Goal: Task Accomplishment & Management: Complete application form

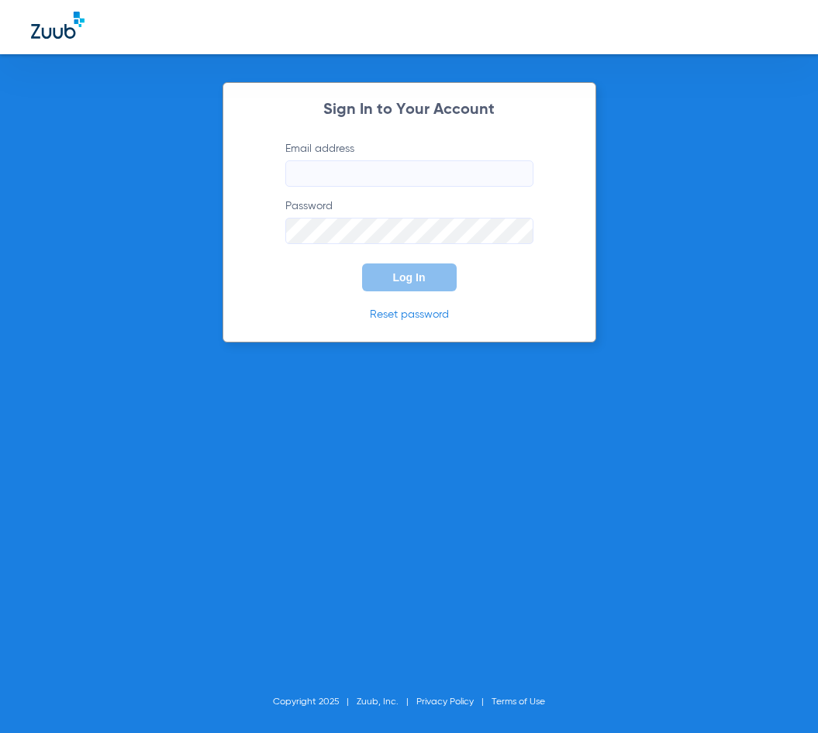
type input "[EMAIL_ADDRESS][DOMAIN_NAME]"
click at [374, 289] on button "Log In" at bounding box center [409, 277] width 95 height 28
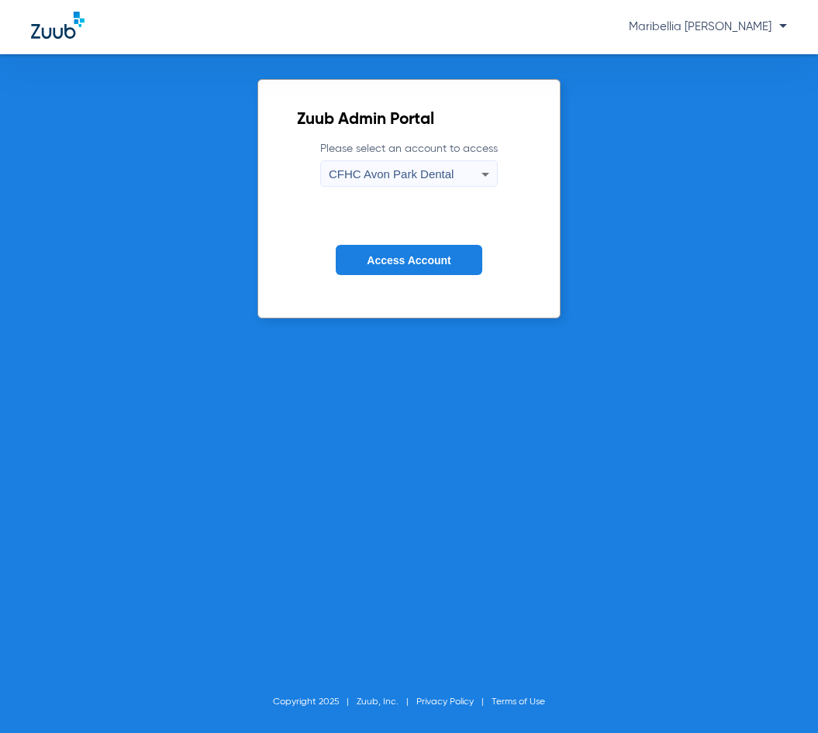
click at [399, 174] on span "CFHC Avon Park Dental" at bounding box center [391, 173] width 125 height 13
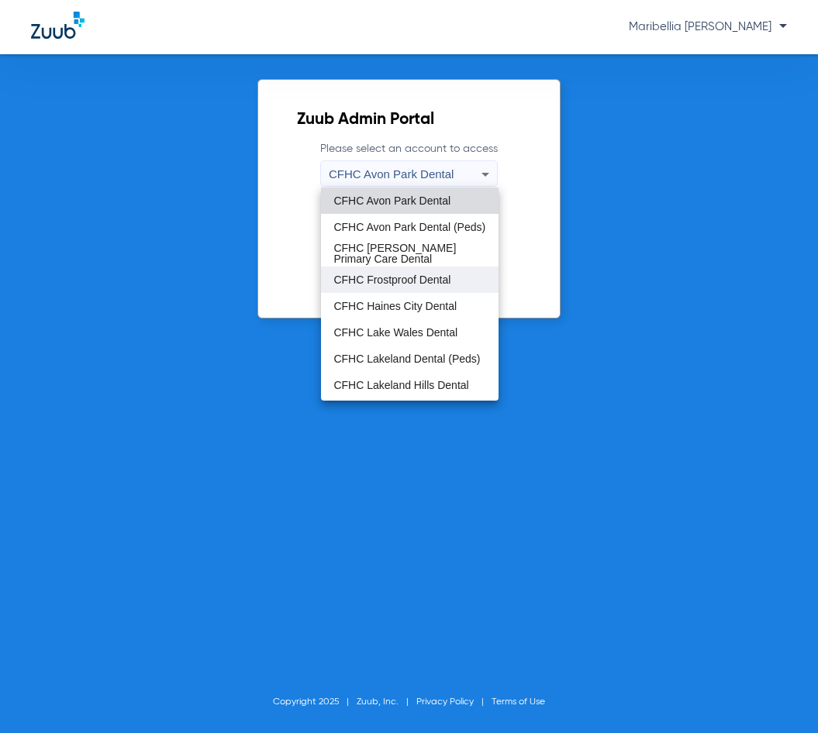
click at [401, 277] on span "CFHC Frostproof Dental" at bounding box center [391, 279] width 117 height 11
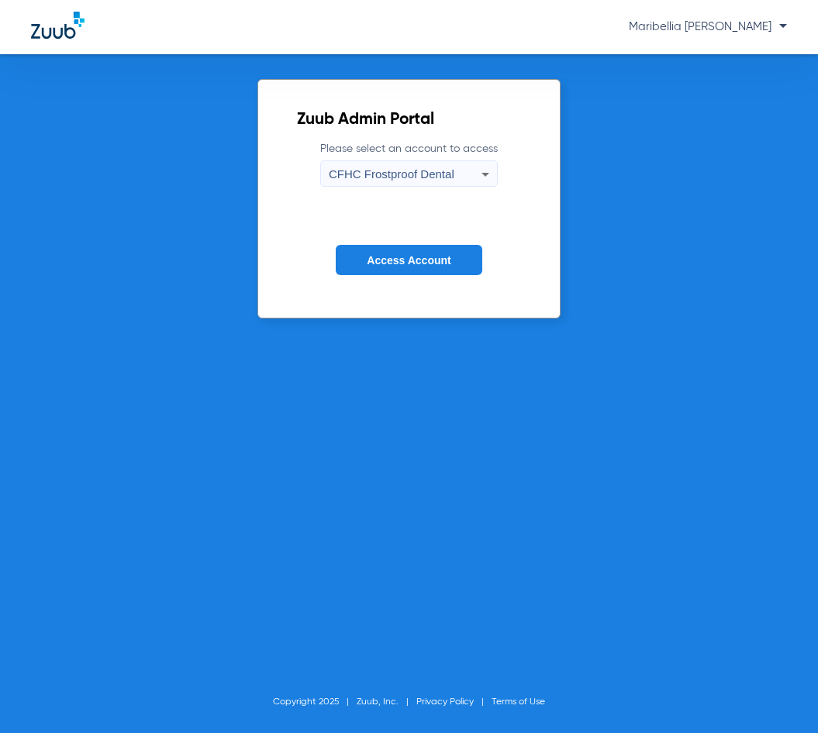
click at [440, 267] on button "Access Account" at bounding box center [409, 260] width 146 height 30
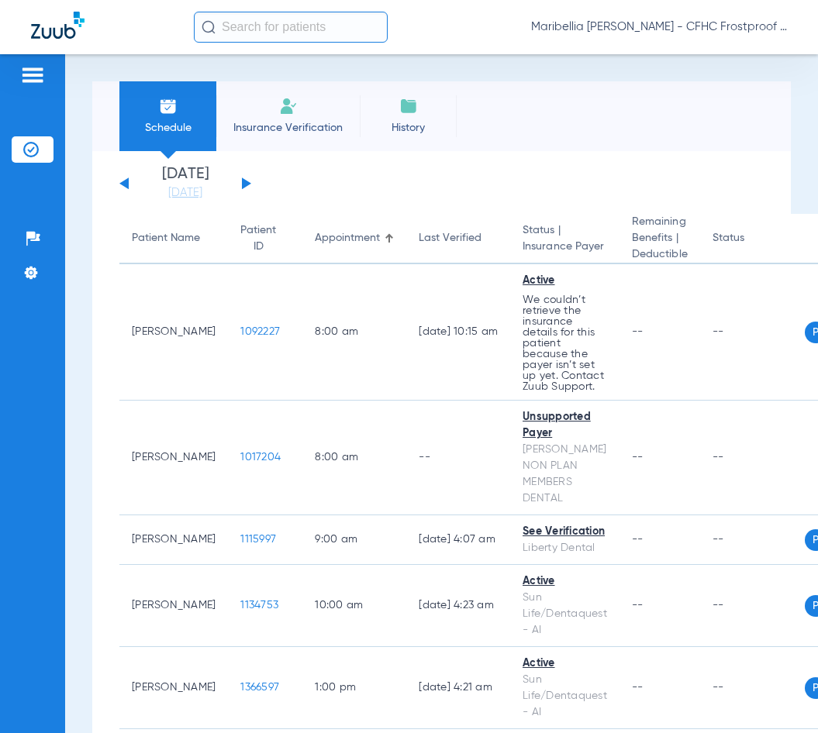
click at [294, 139] on li "Insurance Verification" at bounding box center [287, 116] width 143 height 70
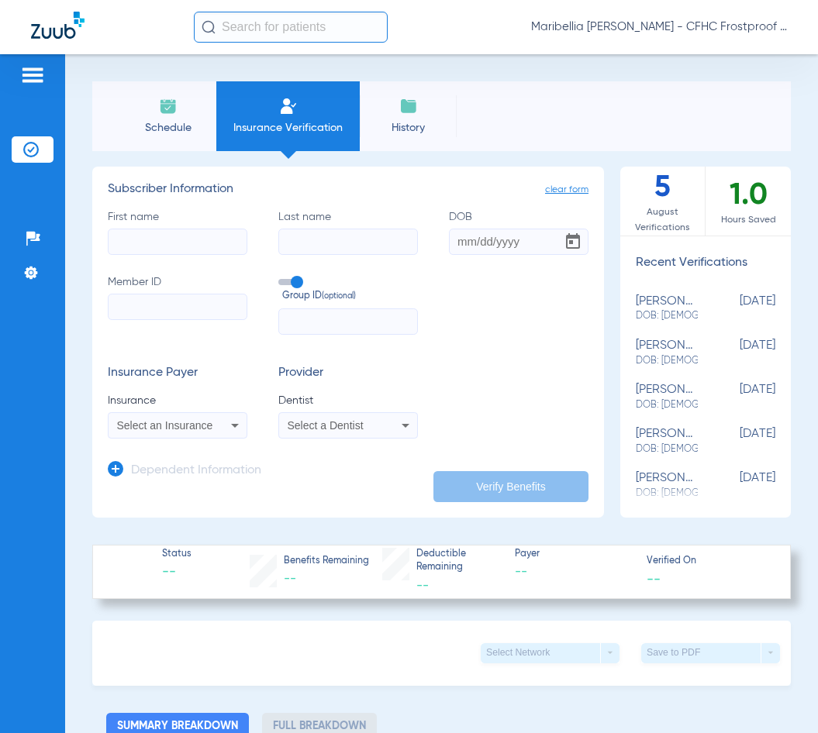
paste input "9666118581"
type input "9666118581"
click at [215, 250] on input "First name" at bounding box center [177, 242] width 139 height 26
type input "joyeux"
click at [386, 236] on input "Last name" at bounding box center [347, 242] width 139 height 26
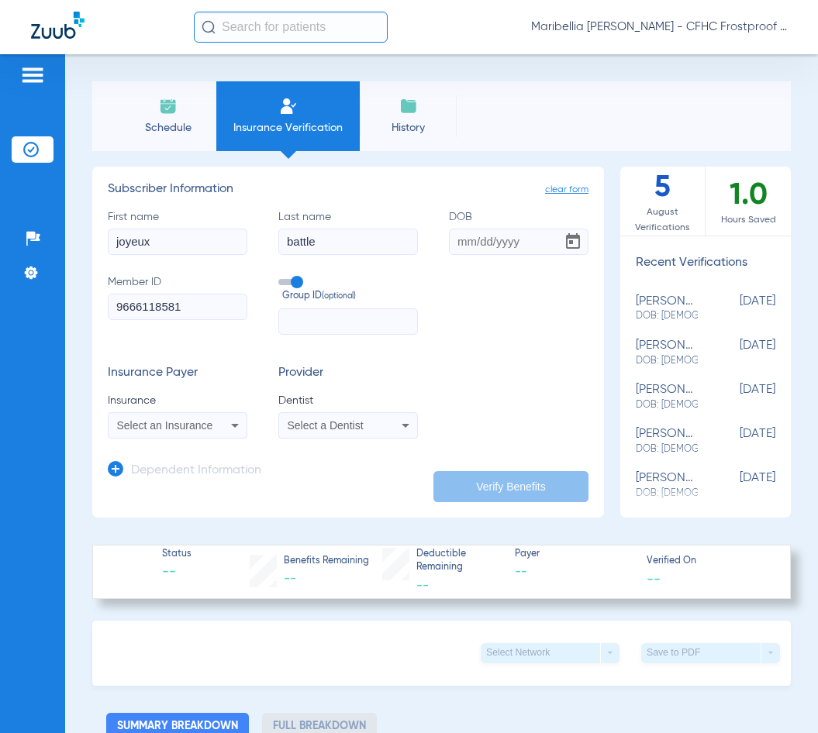
type input "battle"
click at [466, 234] on input "DOB" at bounding box center [518, 242] width 139 height 26
type input "[DATE]"
click at [221, 434] on div "Select an Insurance" at bounding box center [177, 425] width 138 height 19
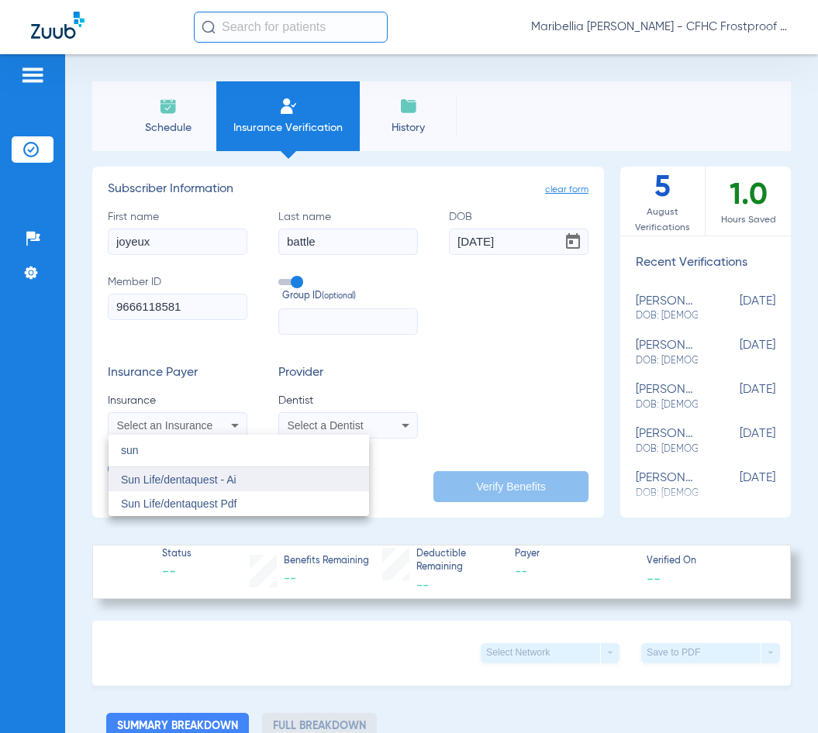
type input "sun"
click at [240, 477] on mat-option "Sun Life/dentaquest - Ai" at bounding box center [238, 479] width 260 height 25
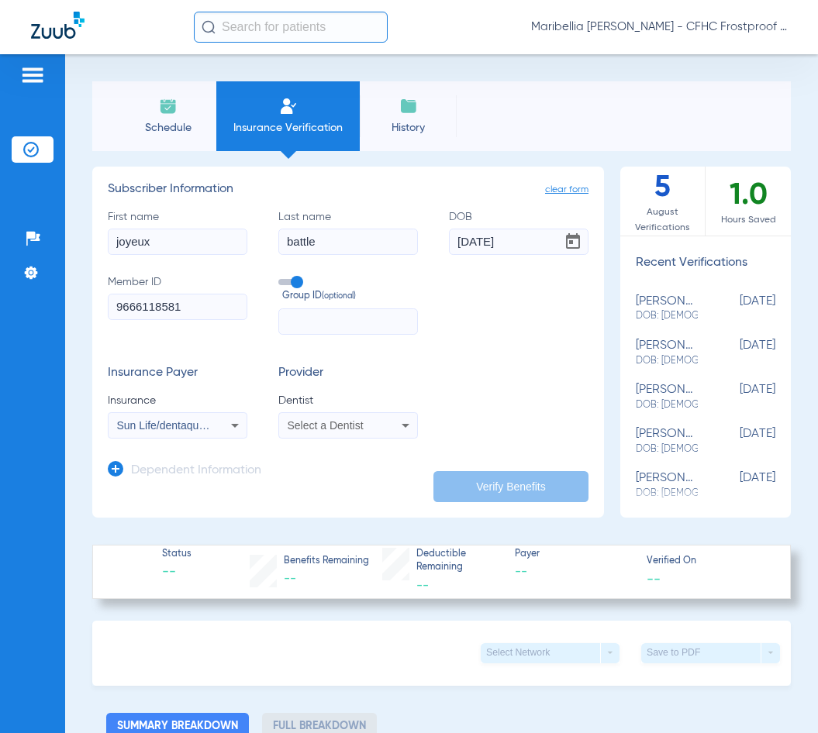
click at [304, 435] on mat-select "Select a Dentist" at bounding box center [347, 425] width 139 height 26
click at [304, 432] on div "Select a Dentist" at bounding box center [348, 425] width 138 height 19
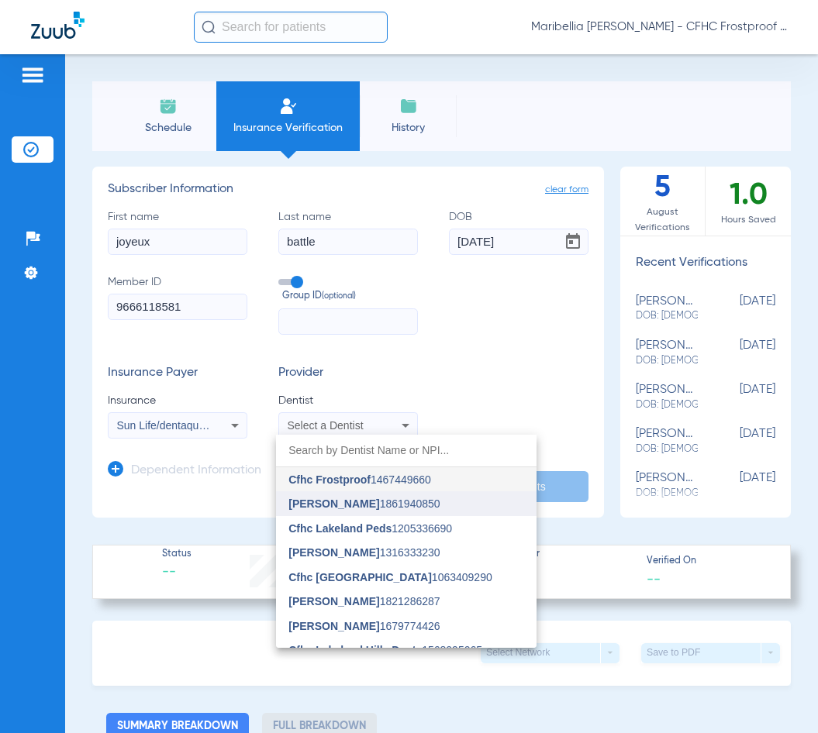
click at [318, 508] on span "[PERSON_NAME]" at bounding box center [333, 503] width 91 height 12
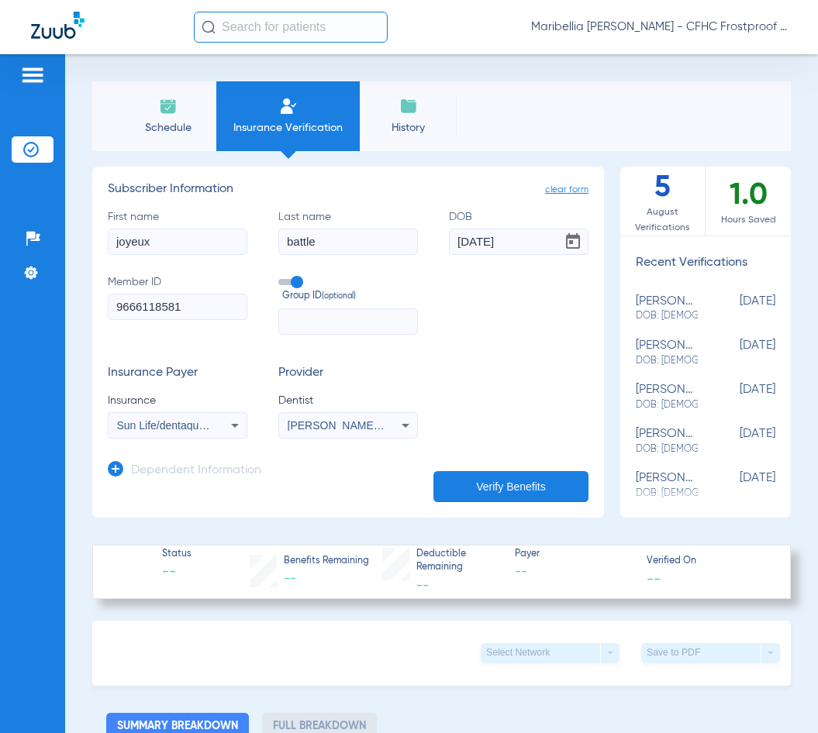
click at [501, 495] on button "Verify Benefits" at bounding box center [510, 486] width 155 height 31
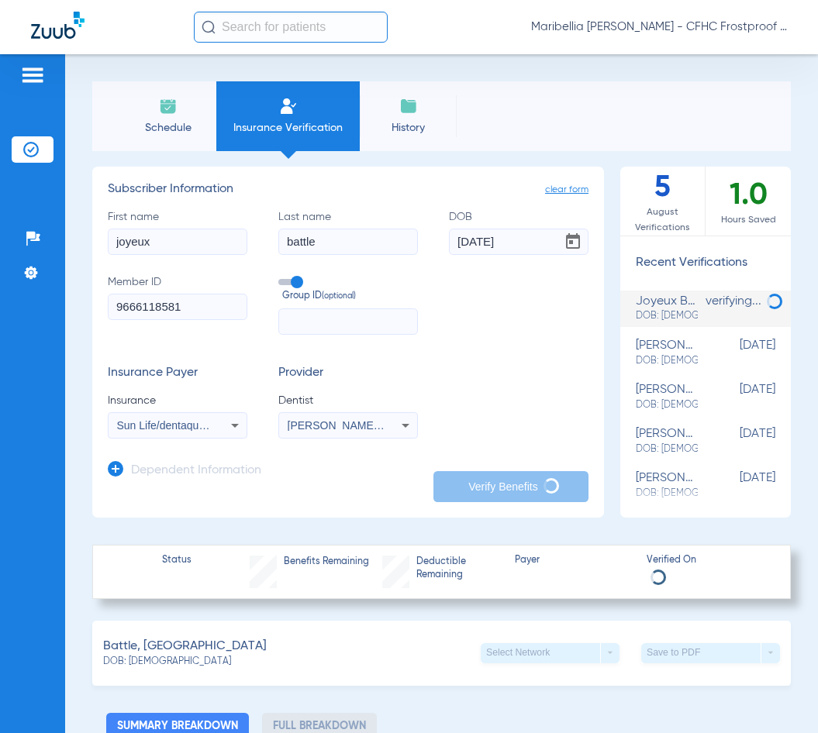
click at [391, 675] on div "Battle, Joyeux DOB: [DEMOGRAPHIC_DATA] Select Network arrow_drop_down Save to P…" at bounding box center [441, 653] width 698 height 65
click at [174, 318] on input "9666118581" at bounding box center [177, 307] width 139 height 26
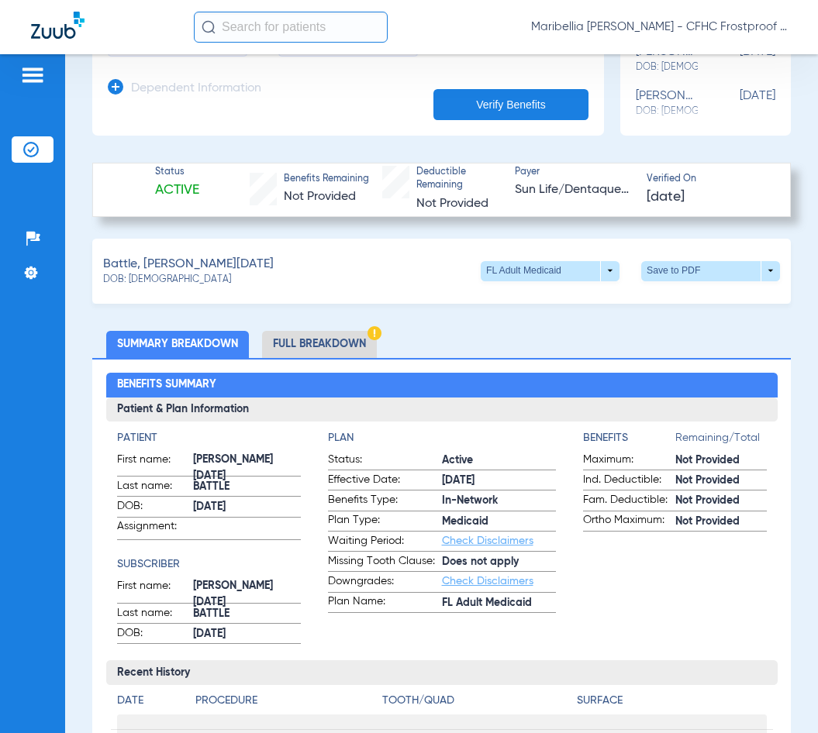
scroll to position [465, 0]
